Goal: Browse casually

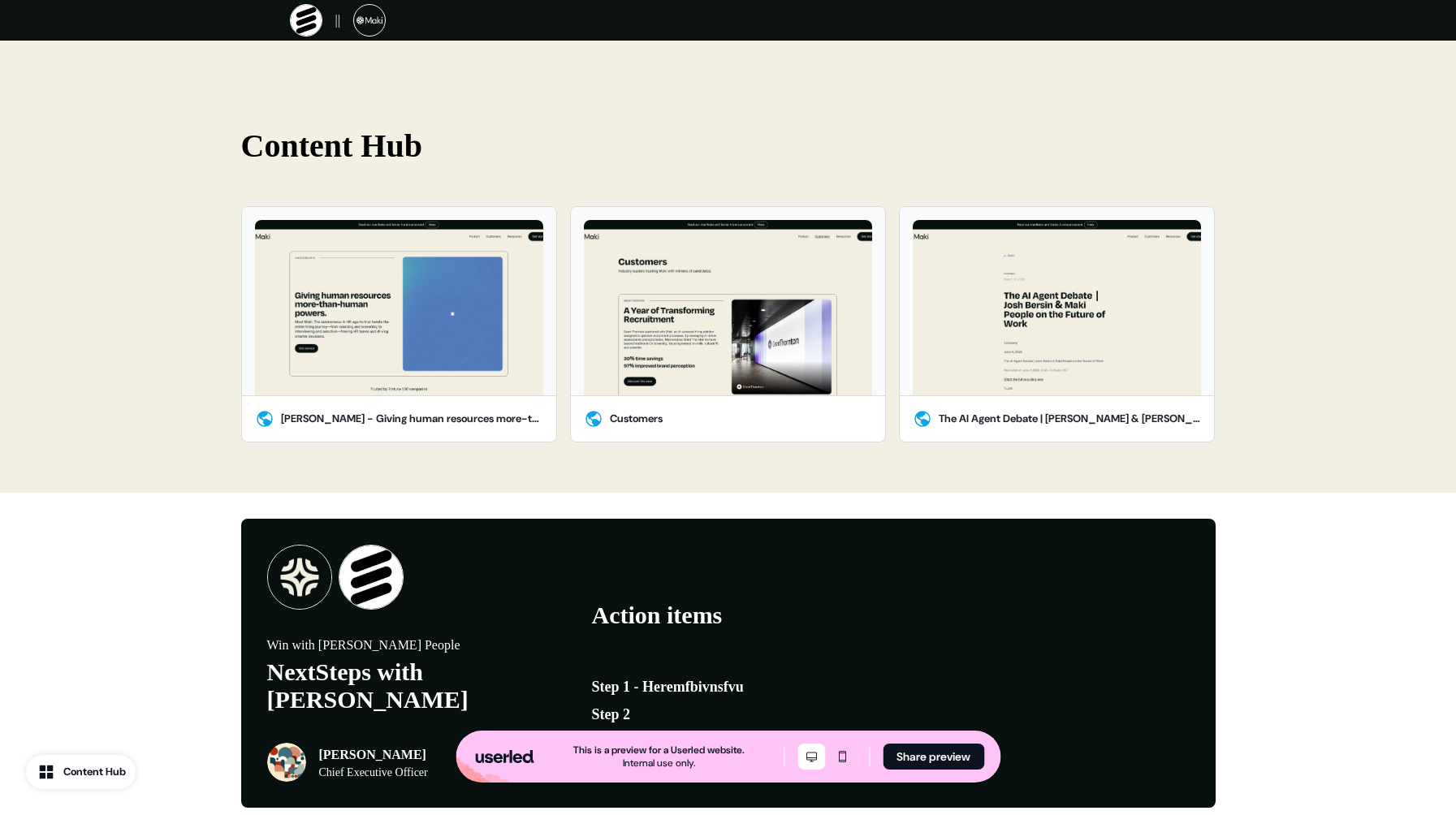
scroll to position [2320, 0]
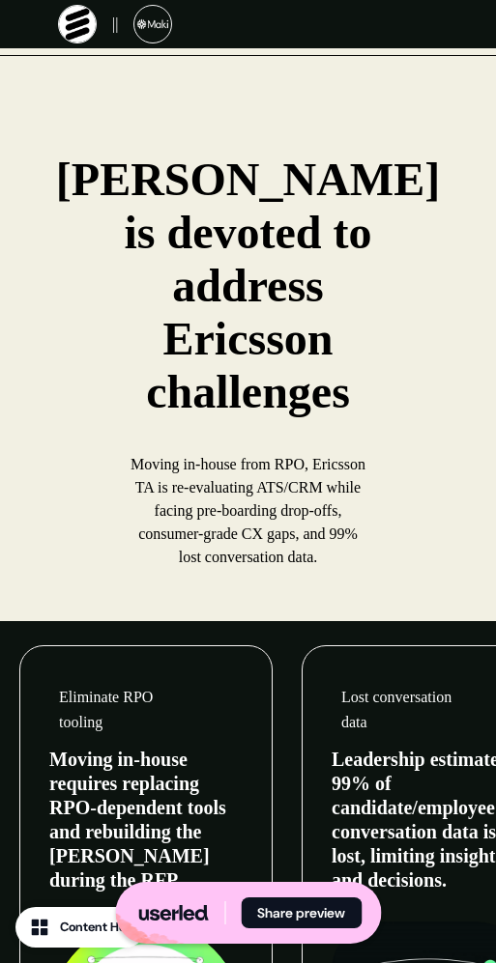
scroll to position [1361, 0]
